Goal: Information Seeking & Learning: Learn about a topic

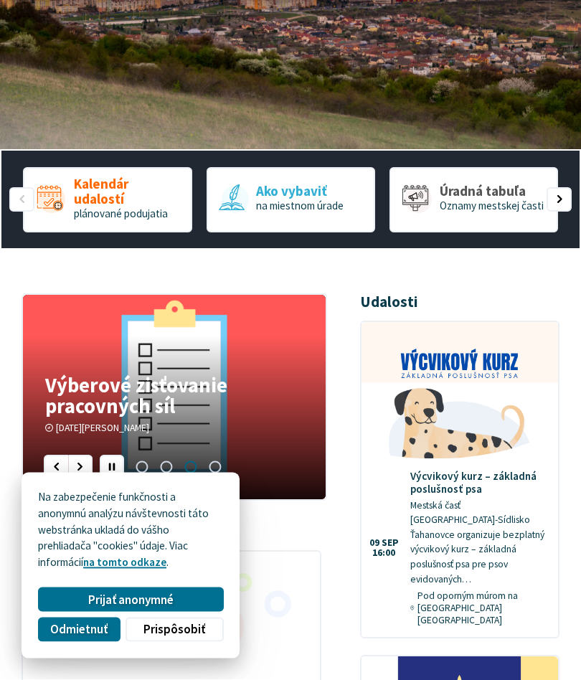
scroll to position [312, 0]
click at [72, 637] on span "Odmietnuť" at bounding box center [78, 629] width 57 height 15
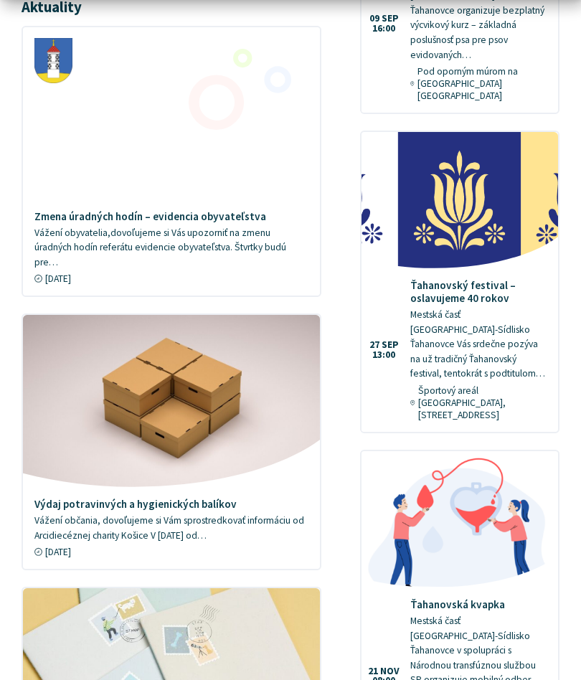
scroll to position [836, 0]
click at [449, 308] on p "Mestská časť [GEOGRAPHIC_DATA]-Sídlisko Ťahanovce Vás srdečne pozýva na už trad…" at bounding box center [478, 345] width 136 height 74
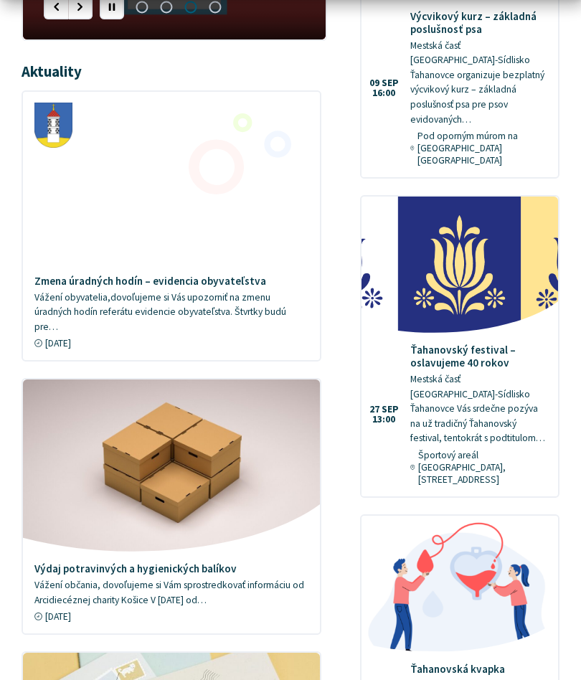
scroll to position [772, 0]
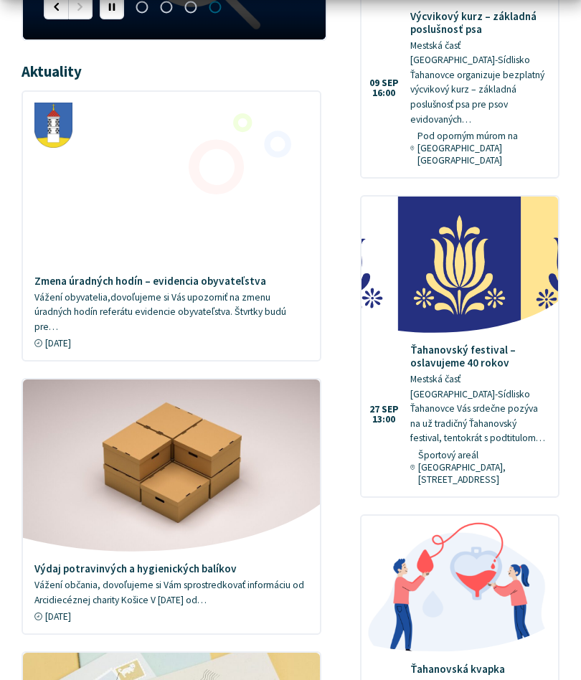
click at [463, 263] on img at bounding box center [459, 264] width 196 height 136
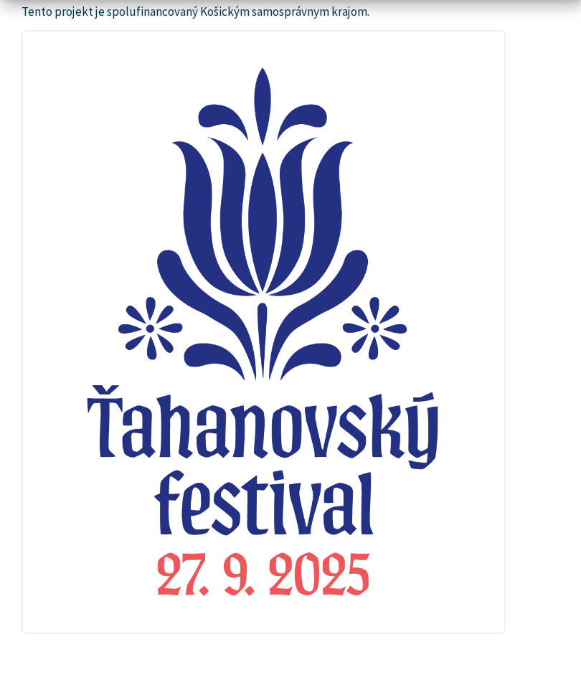
scroll to position [508, 0]
click at [68, 678] on p "Zdieľajte" at bounding box center [264, 687] width 484 height 19
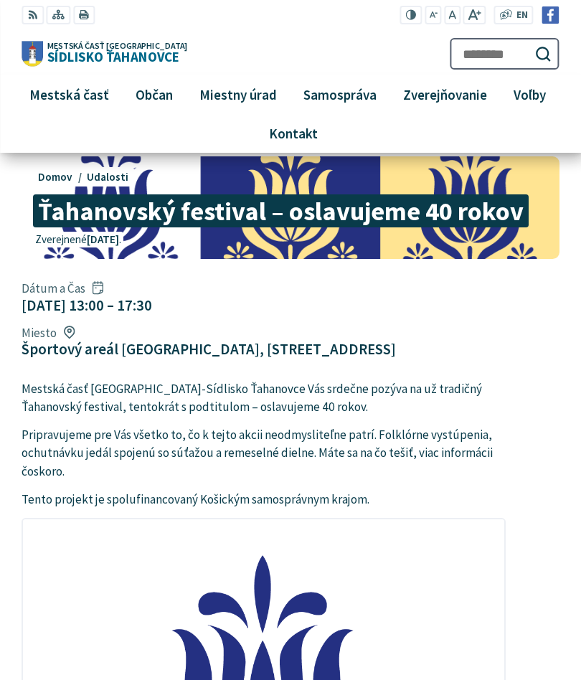
scroll to position [0, 0]
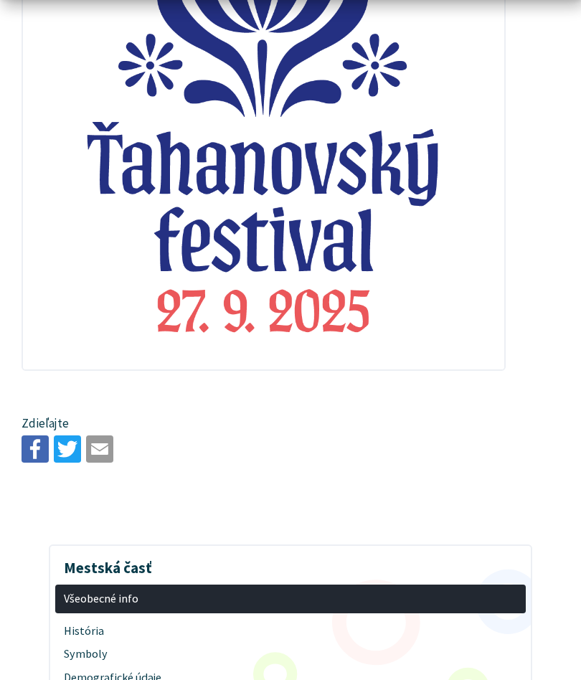
scroll to position [771, 0]
